Goal: Task Accomplishment & Management: Manage account settings

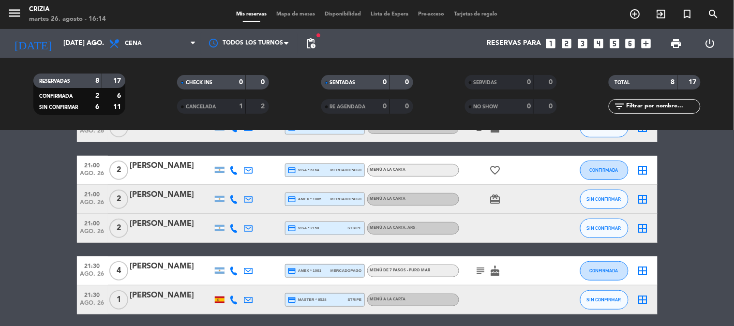
scroll to position [103, 0]
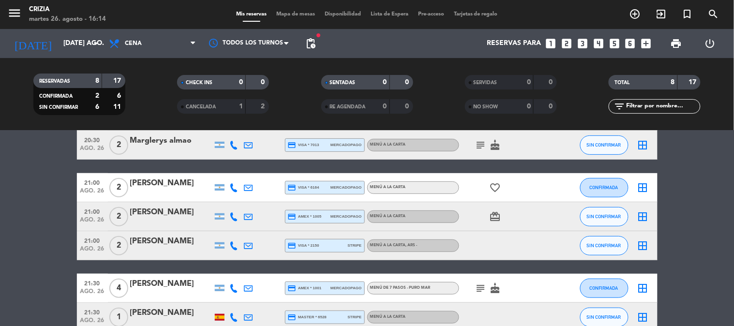
click at [464, 13] on span "Tarjetas de regalo" at bounding box center [476, 14] width 54 height 5
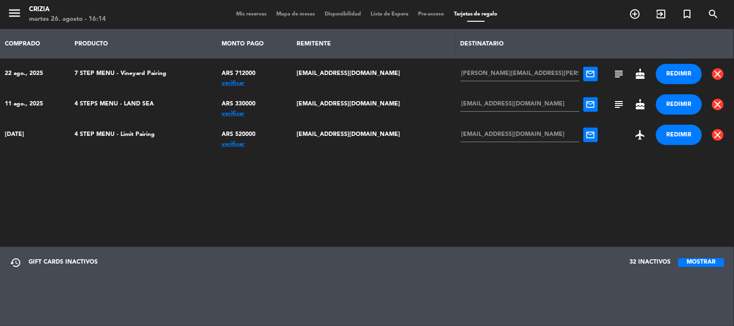
click at [243, 15] on span "Mis reservas" at bounding box center [251, 14] width 40 height 5
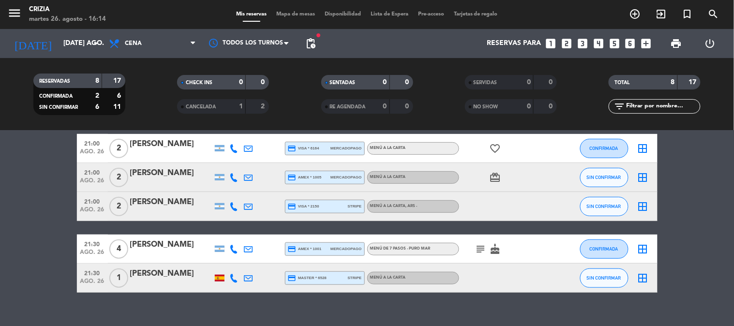
scroll to position [156, 0]
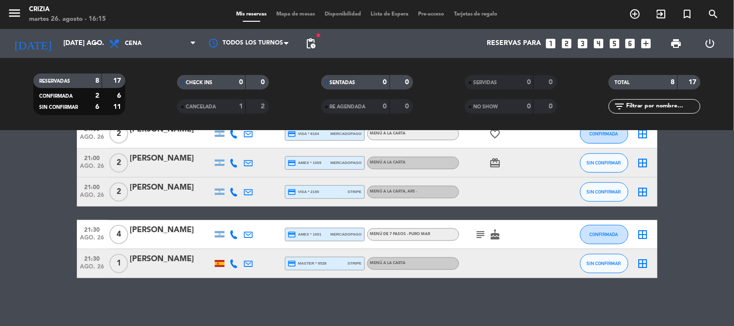
click at [476, 234] on icon "subject" at bounding box center [481, 235] width 12 height 12
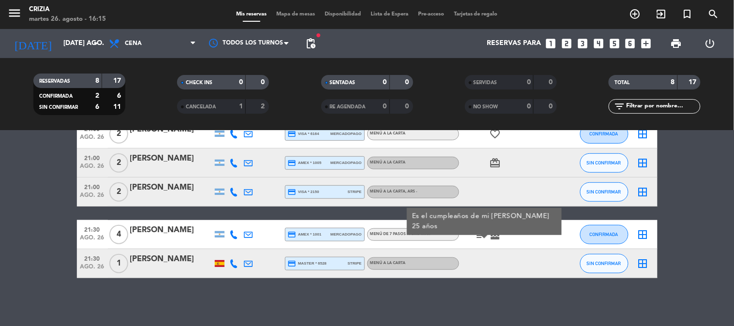
click at [494, 235] on icon "cake" at bounding box center [496, 235] width 12 height 12
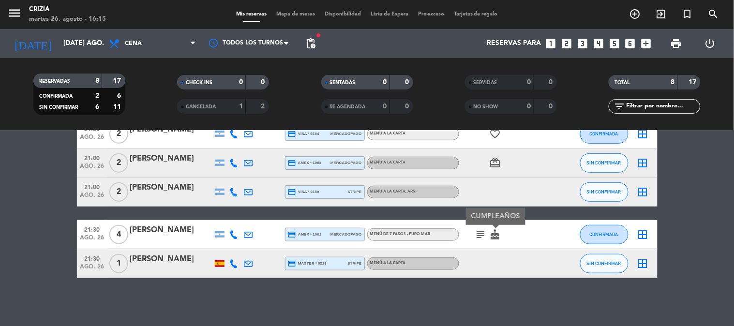
click at [423, 239] on div "MENÚ DE 7 PASOS - PURO MAR" at bounding box center [413, 235] width 92 height 13
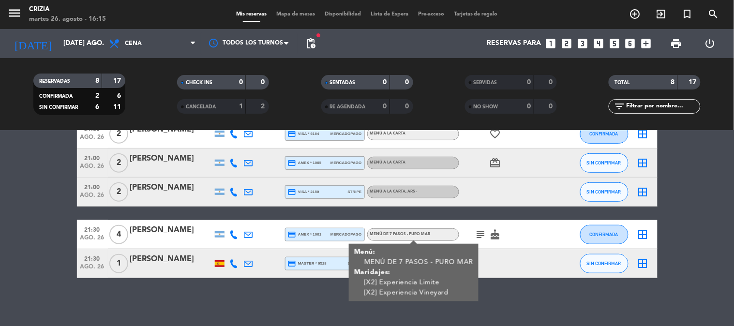
click at [676, 265] on bookings-row "20:30 ago. 26 2 [PERSON_NAME] Have credit_card amex * 5001 stripe MENÚ A LA CAR…" at bounding box center [367, 149] width 734 height 260
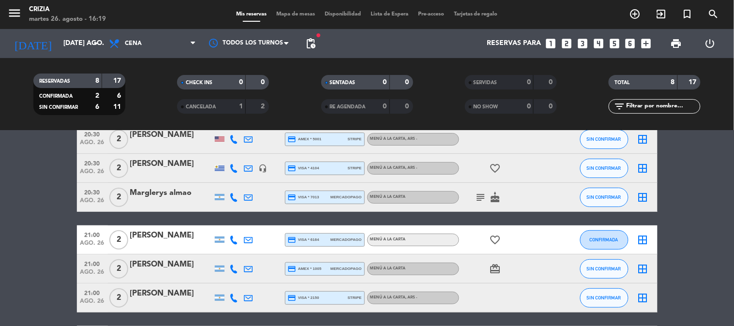
scroll to position [107, 0]
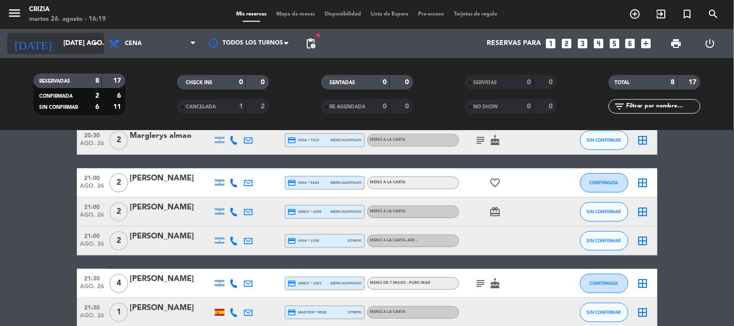
click at [84, 41] on input "[DATE] ago." at bounding box center [105, 43] width 92 height 17
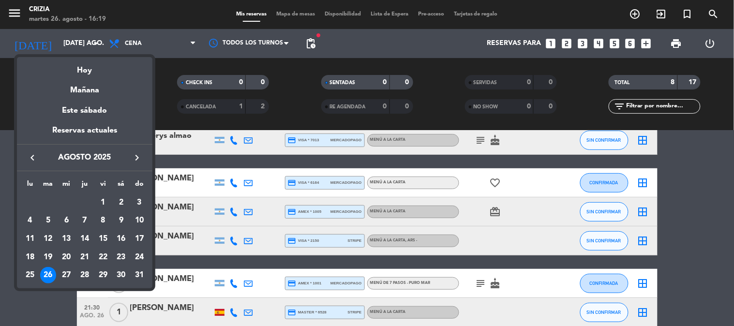
click at [129, 155] on button "keyboard_arrow_right" at bounding box center [136, 158] width 17 height 13
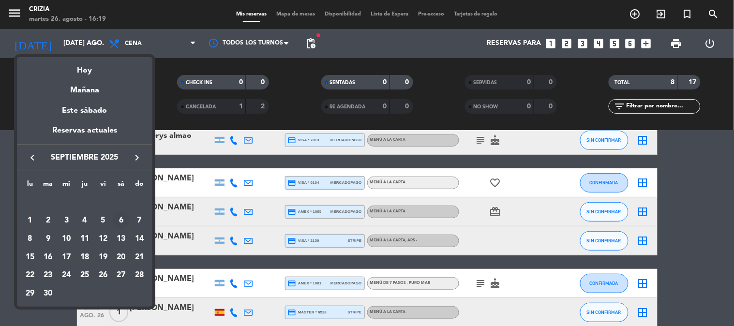
click at [122, 219] on div "6" at bounding box center [121, 221] width 16 height 16
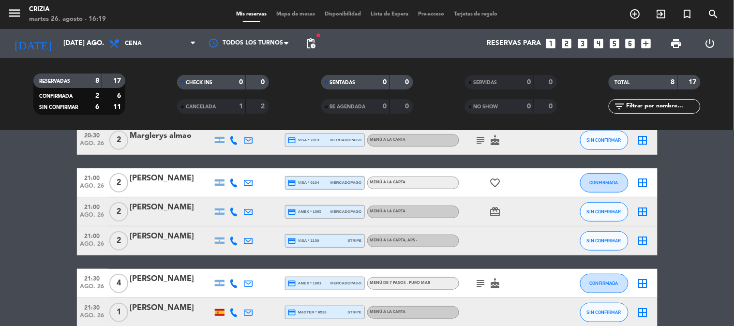
type input "sáb. [DATE]"
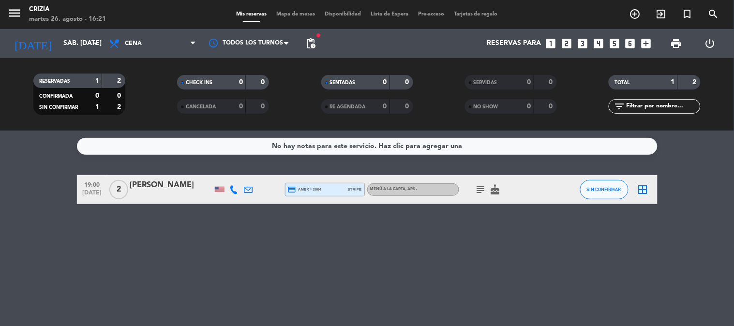
click at [478, 193] on icon "subject" at bounding box center [481, 190] width 12 height 12
click at [452, 241] on div "No hay notas para este servicio. Haz clic para agregar una 19:00 [DATE] 2 [PERS…" at bounding box center [367, 229] width 734 height 196
click at [179, 184] on div "[PERSON_NAME]" at bounding box center [171, 185] width 82 height 13
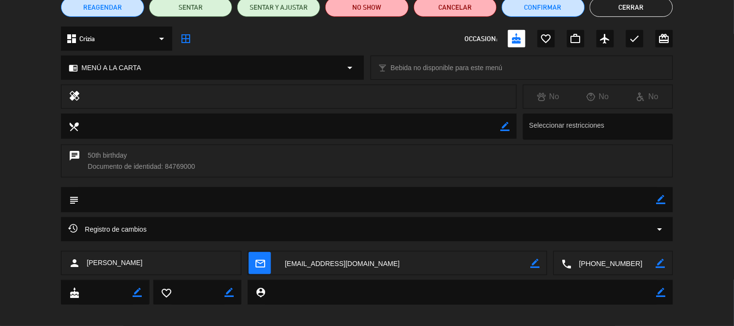
scroll to position [97, 0]
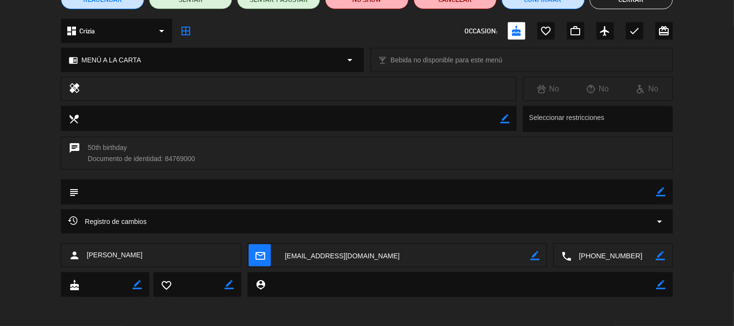
click at [659, 192] on icon "border_color" at bounding box center [661, 191] width 9 height 9
click at [162, 194] on textarea at bounding box center [368, 192] width 578 height 25
click at [660, 189] on icon at bounding box center [661, 191] width 9 height 9
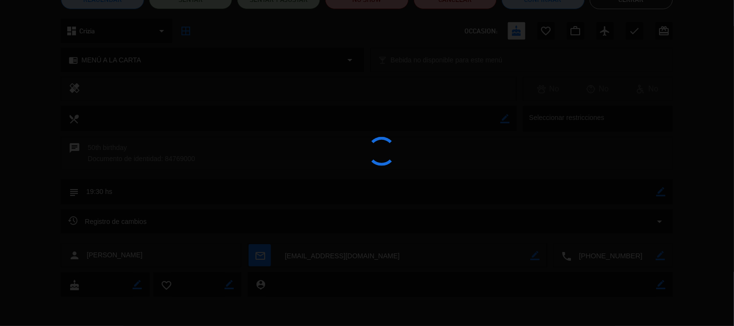
type textarea "19:30 hs"
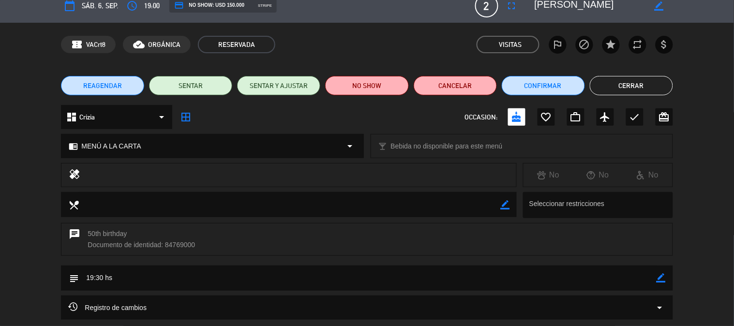
scroll to position [0, 0]
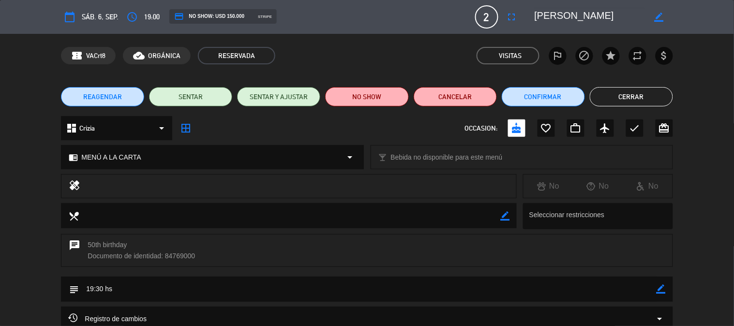
click at [639, 99] on button "Cerrar" at bounding box center [631, 96] width 83 height 19
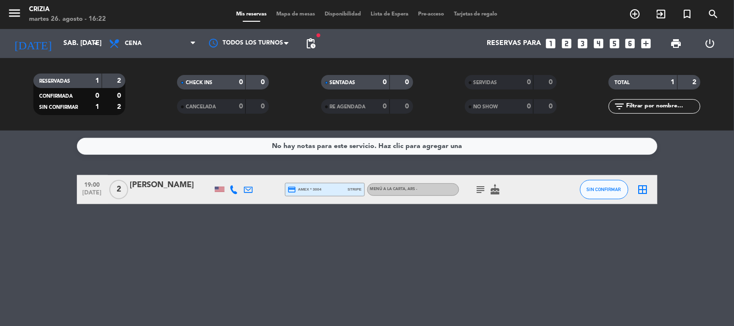
click at [480, 188] on icon "subject" at bounding box center [481, 190] width 12 height 12
click at [456, 243] on div "No hay notas para este servicio. Haz clic para agregar una 19:00 [DATE] 2 [PERS…" at bounding box center [367, 229] width 734 height 196
click at [74, 42] on input "sáb. [DATE]" at bounding box center [105, 43] width 92 height 17
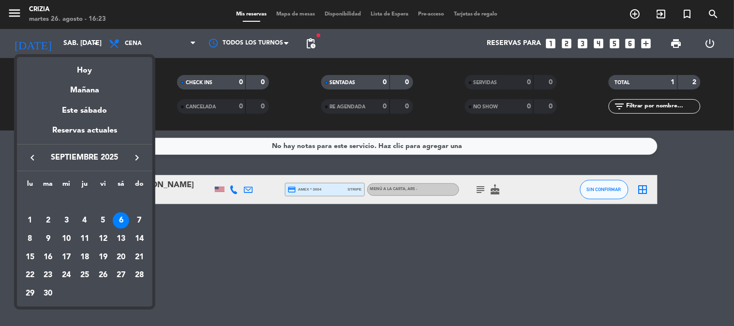
click at [29, 156] on icon "keyboard_arrow_left" at bounding box center [33, 158] width 12 height 12
click at [42, 271] on div "26" at bounding box center [48, 275] width 16 height 16
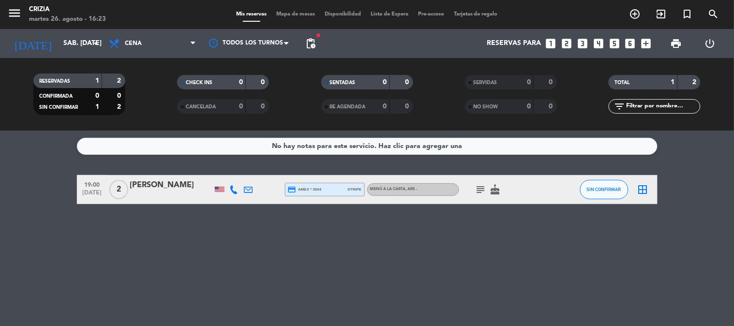
type input "[DATE] ago."
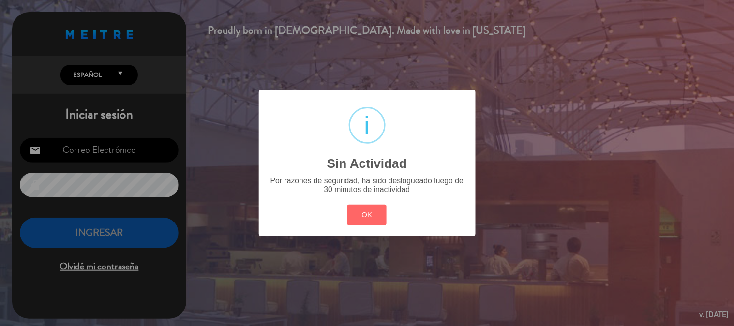
type input "[EMAIL_ADDRESS][DOMAIN_NAME]"
